Goal: Information Seeking & Learning: Compare options

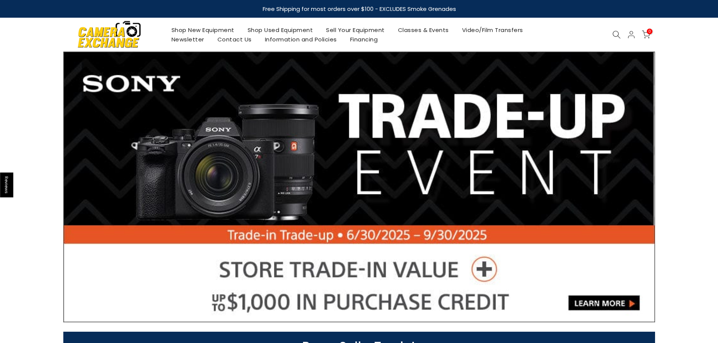
click at [617, 31] on icon at bounding box center [616, 35] width 8 height 8
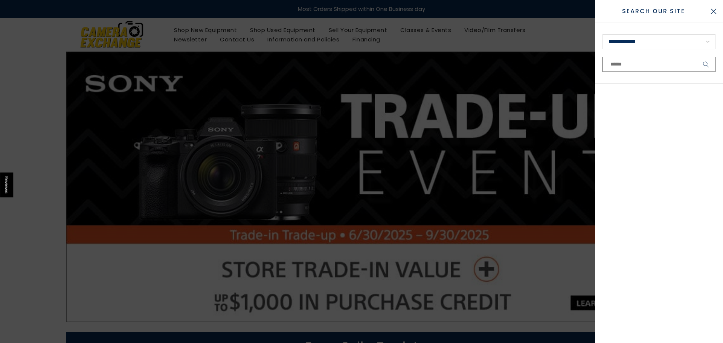
click at [614, 64] on input "text" at bounding box center [659, 64] width 113 height 15
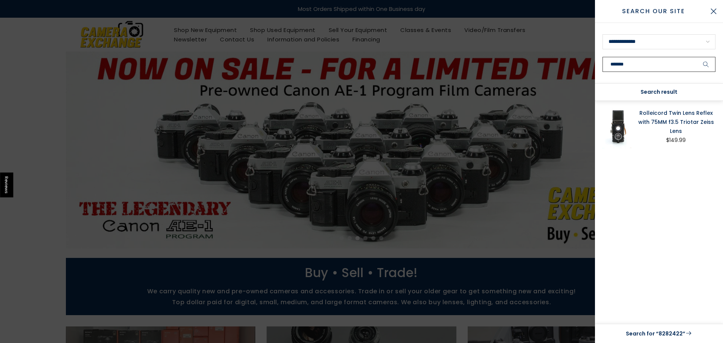
type input "*******"
click at [687, 122] on link "Rolleicord Twin Lens Reflex with 75MM f3.5 Triotar Zeiss Lens" at bounding box center [676, 122] width 79 height 27
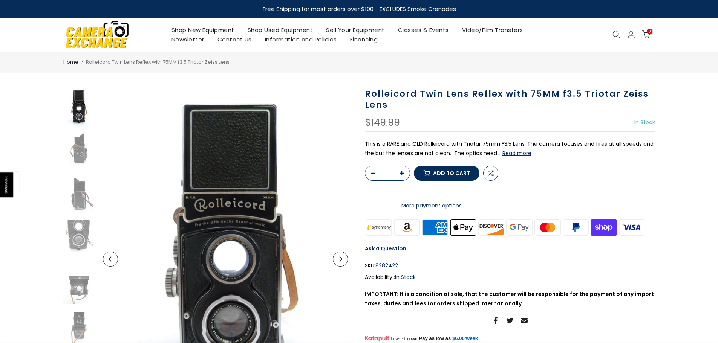
click at [511, 154] on button "Read more" at bounding box center [516, 153] width 29 height 7
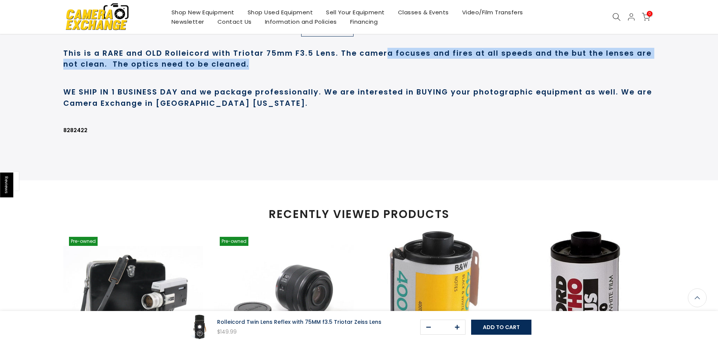
scroll to position [451, 0]
drag, startPoint x: 434, startPoint y: 52, endPoint x: 454, endPoint y: 60, distance: 22.2
click at [454, 60] on h1 "This is a RARE and OLD Rolleicord with Triotar 75mm F3.5 Lens. The camera focus…" at bounding box center [359, 59] width 592 height 22
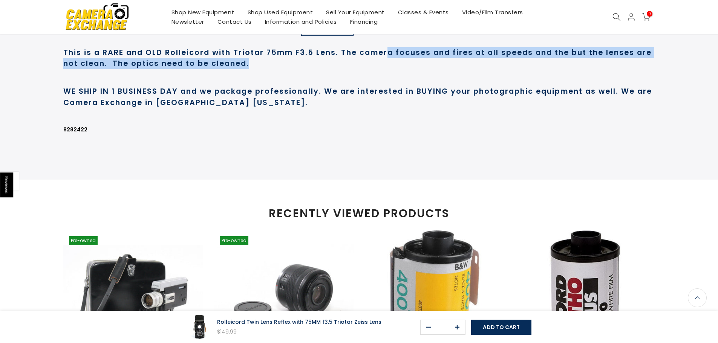
click at [454, 60] on h1 "This is a RARE and OLD Rolleicord with Triotar 75mm F3.5 Lens. The camera focus…" at bounding box center [359, 58] width 592 height 22
drag, startPoint x: 489, startPoint y: 50, endPoint x: 494, endPoint y: 61, distance: 12.5
click at [495, 60] on h1 "This is a RARE and OLD Rolleicord with Triotar 75mm F3.5 Lens. The camera focus…" at bounding box center [359, 58] width 592 height 22
click at [494, 61] on h1 "This is a RARE and OLD Rolleicord with Triotar 75mm F3.5 Lens. The camera focus…" at bounding box center [359, 58] width 592 height 22
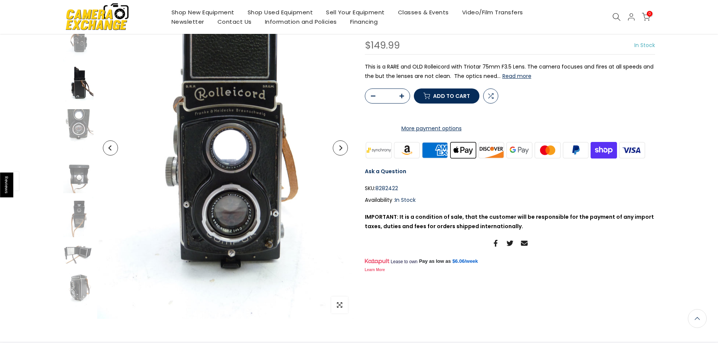
scroll to position [112, 0]
click at [83, 82] on img at bounding box center [78, 84] width 30 height 40
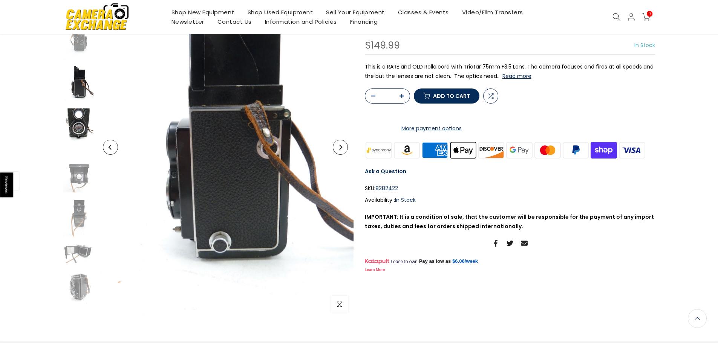
click at [78, 133] on img at bounding box center [78, 129] width 30 height 40
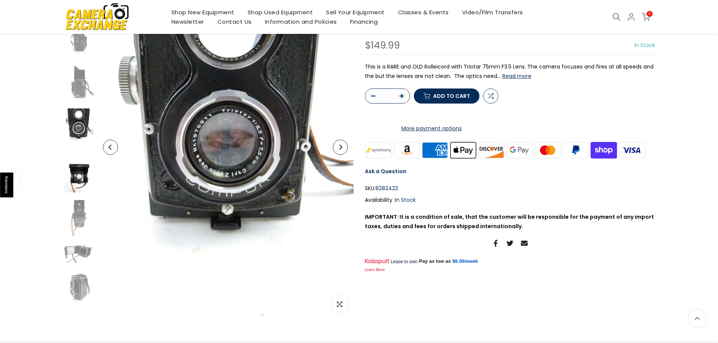
click at [83, 172] on img at bounding box center [78, 173] width 30 height 40
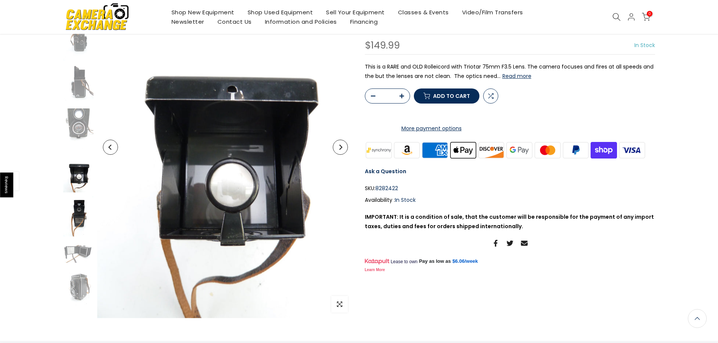
click at [88, 217] on img at bounding box center [78, 216] width 30 height 40
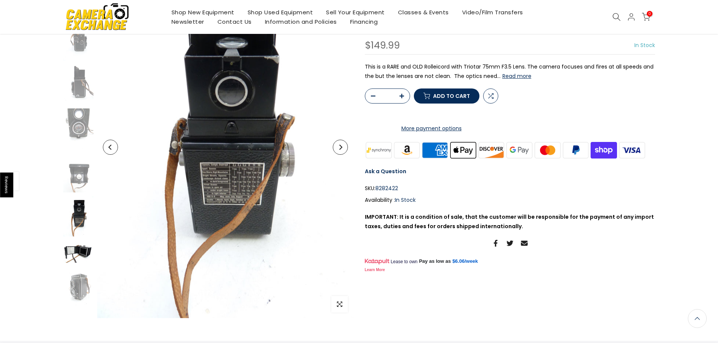
click at [80, 250] on img at bounding box center [78, 251] width 30 height 23
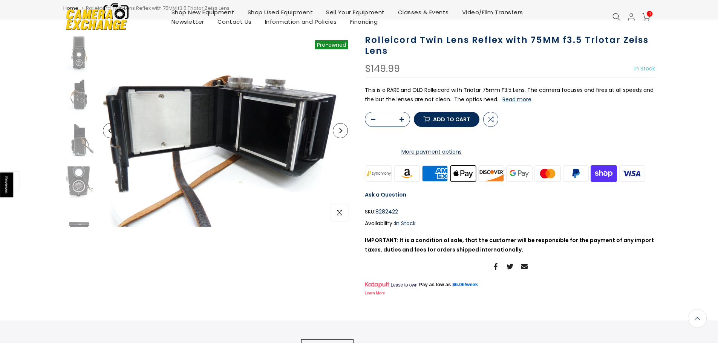
scroll to position [0, 0]
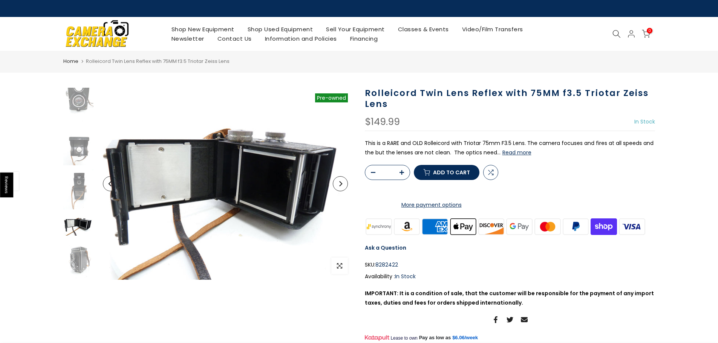
click at [80, 239] on div at bounding box center [78, 115] width 32 height 330
click at [81, 257] on img at bounding box center [78, 260] width 30 height 40
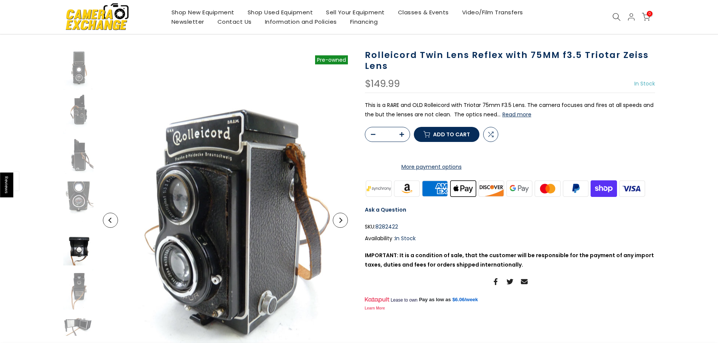
scroll to position [113, 0]
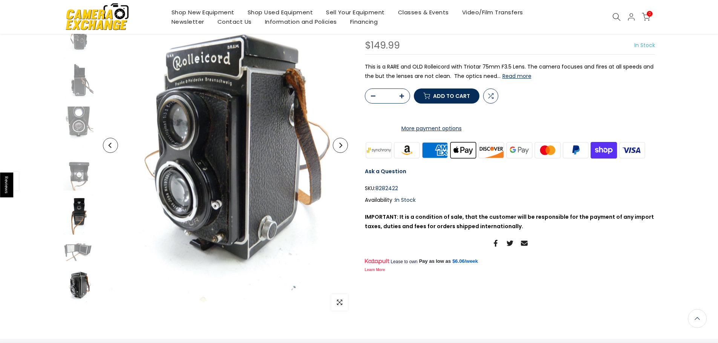
click at [88, 205] on img at bounding box center [78, 214] width 30 height 40
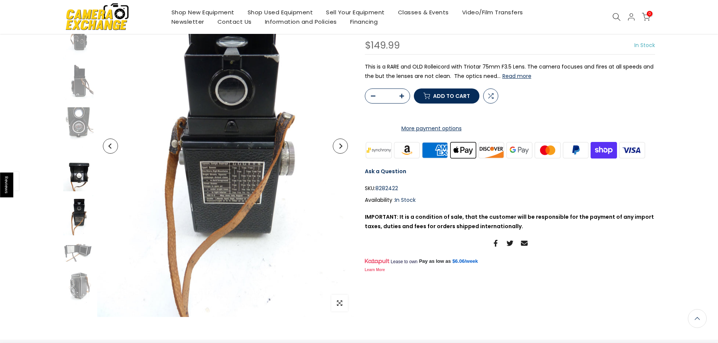
click at [81, 164] on img at bounding box center [78, 171] width 30 height 40
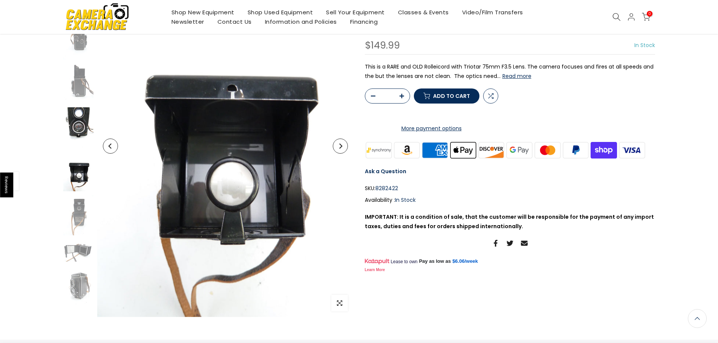
scroll to position [114, 0]
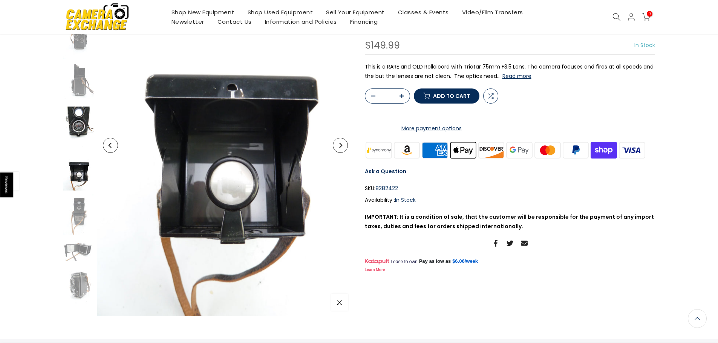
click at [81, 141] on img at bounding box center [78, 127] width 30 height 40
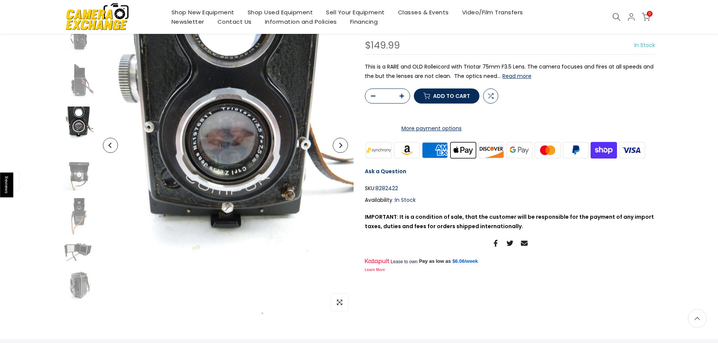
click at [89, 104] on div at bounding box center [78, 140] width 32 height 330
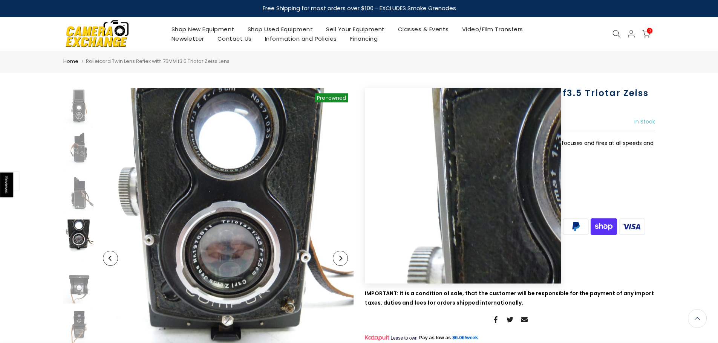
scroll to position [0, 0]
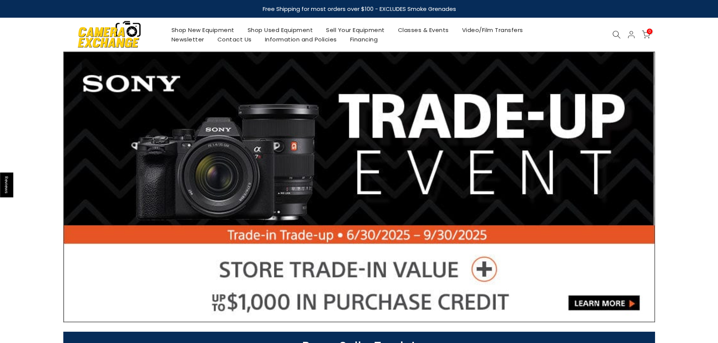
click at [614, 31] on icon at bounding box center [616, 35] width 8 height 8
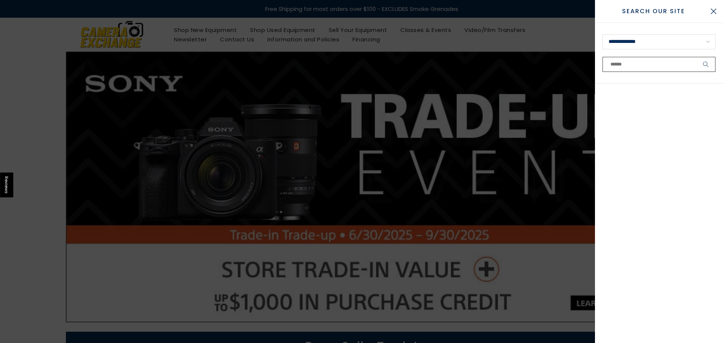
click at [622, 67] on input "text" at bounding box center [659, 64] width 113 height 15
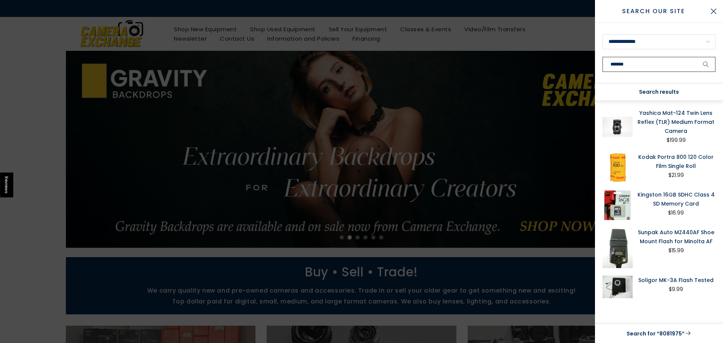
type input "*******"
click at [659, 110] on link "Yashica Mat-124 Twin Lens Reflex (TLR) Medium Format Camera" at bounding box center [676, 122] width 79 height 27
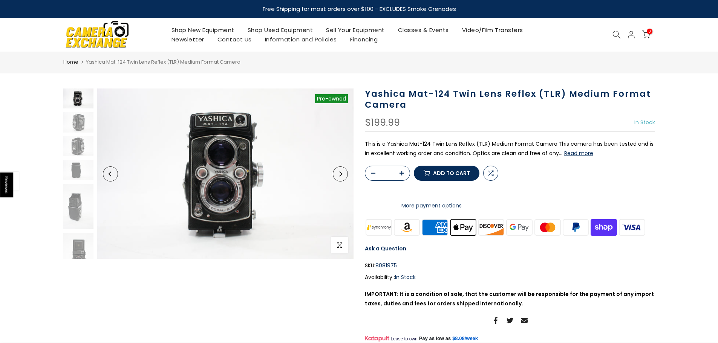
click at [583, 157] on button "Read more" at bounding box center [578, 153] width 29 height 7
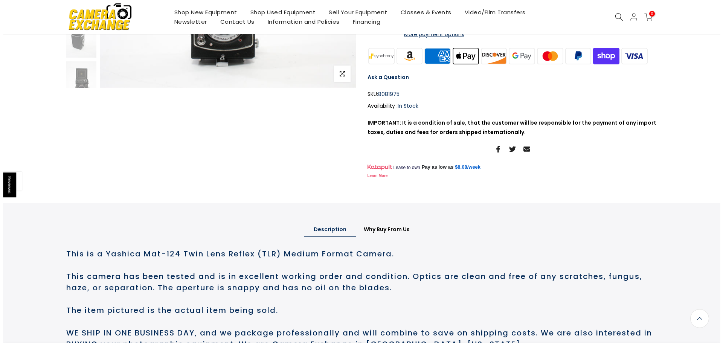
scroll to position [139, 0]
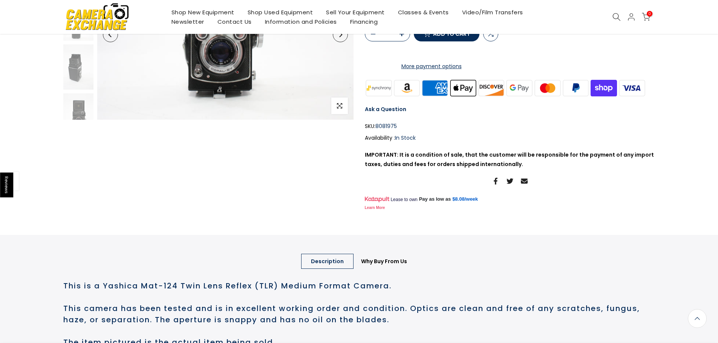
click at [613, 15] on icon at bounding box center [616, 17] width 8 height 8
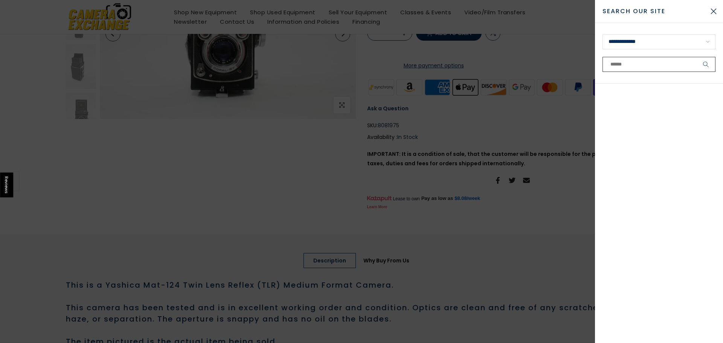
scroll to position [139, 0]
click at [625, 66] on input "text" at bounding box center [659, 64] width 113 height 15
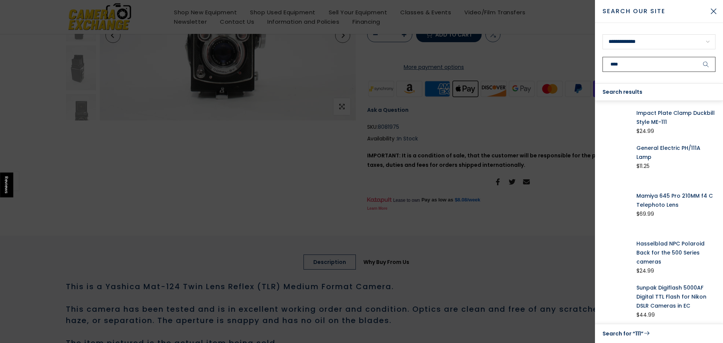
scroll to position [139, 0]
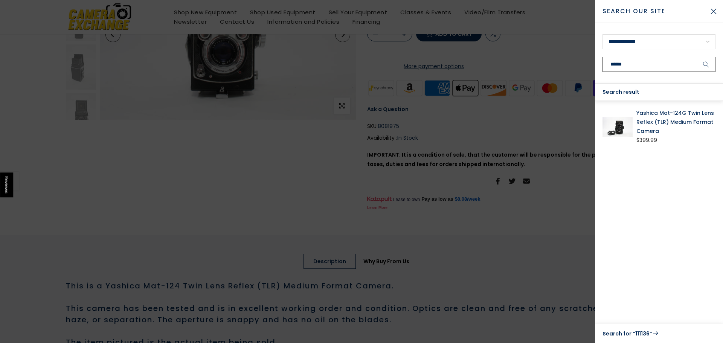
type input "******"
click at [651, 116] on link "Yashica Mat-124G Twin Lens Reflex (TLR) Medium Format Camera" at bounding box center [676, 122] width 79 height 27
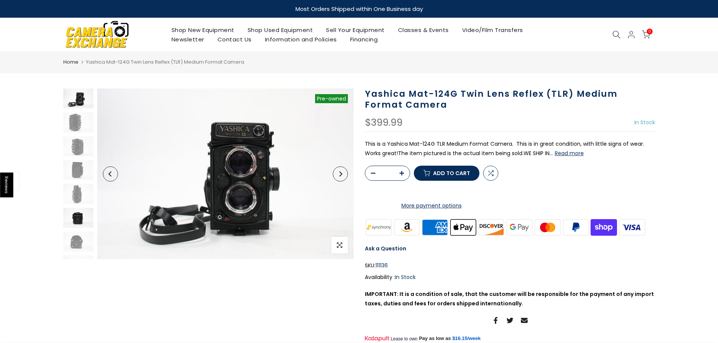
click at [79, 217] on img at bounding box center [78, 218] width 30 height 20
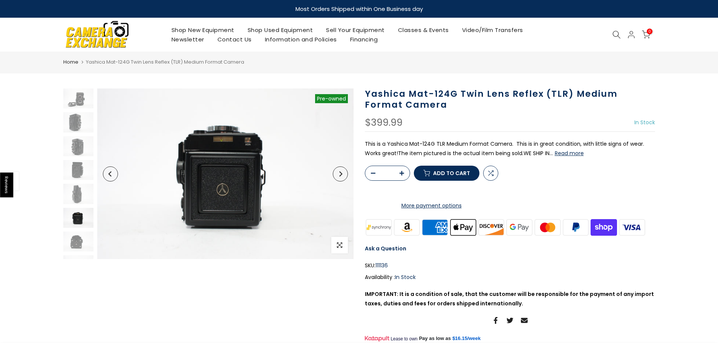
scroll to position [40, 0]
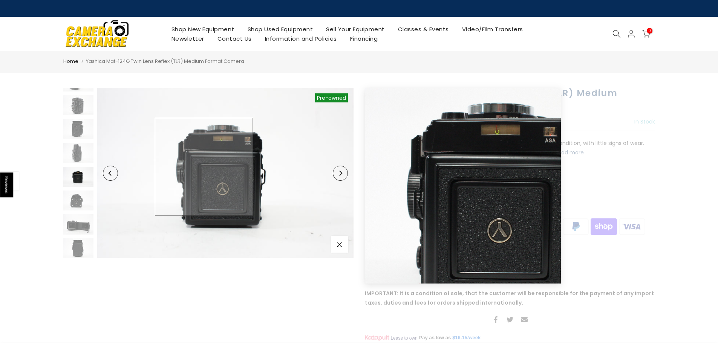
click at [207, 165] on img at bounding box center [225, 173] width 256 height 171
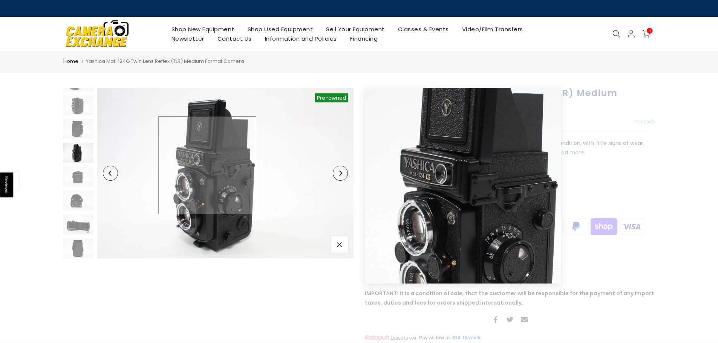
click at [207, 165] on img at bounding box center [225, 173] width 256 height 171
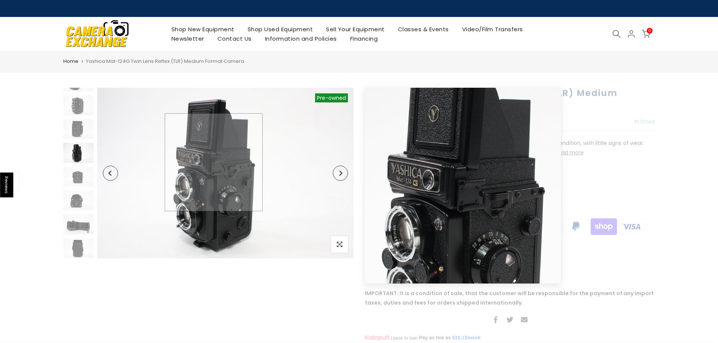
click at [214, 162] on img at bounding box center [225, 173] width 256 height 171
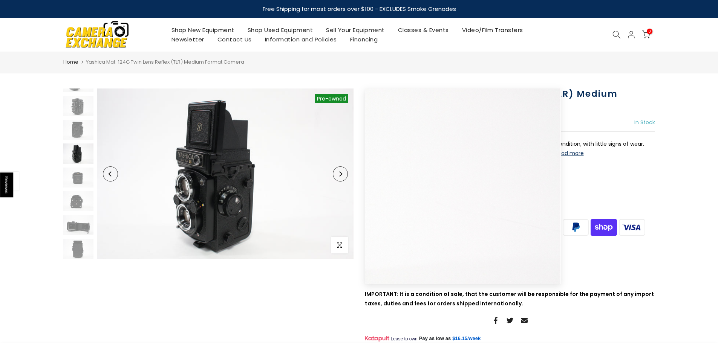
click at [340, 180] on button "Next" at bounding box center [340, 174] width 15 height 15
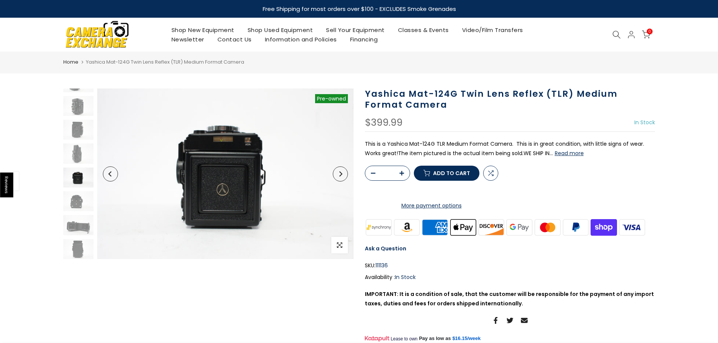
click at [340, 180] on button "Next" at bounding box center [340, 174] width 15 height 15
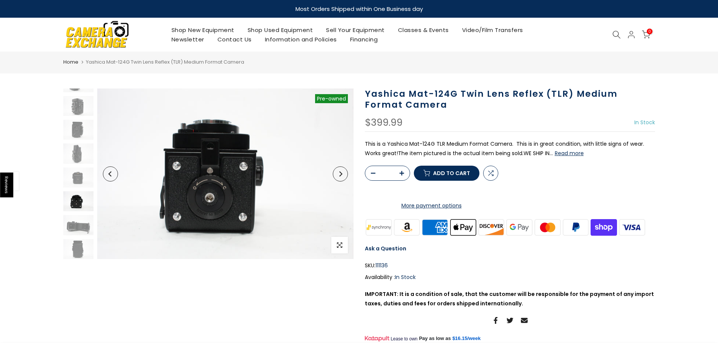
click at [116, 174] on button "Previous" at bounding box center [110, 174] width 15 height 15
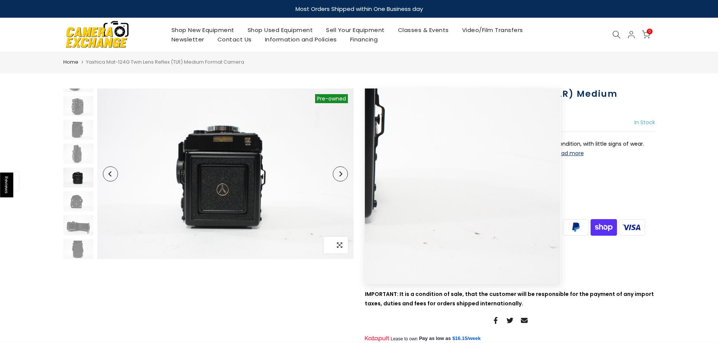
click at [342, 246] on span "button" at bounding box center [339, 245] width 17 height 17
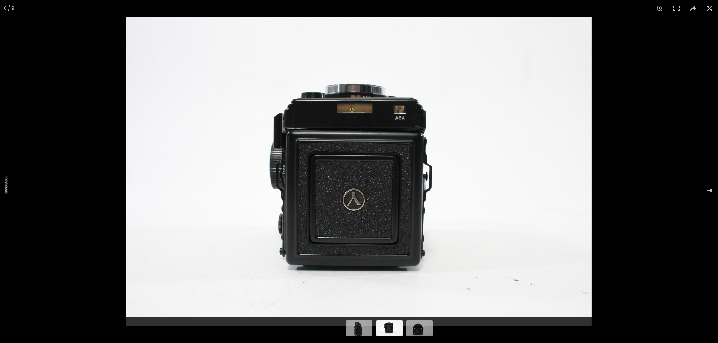
click at [355, 133] on img at bounding box center [358, 172] width 465 height 310
